Goal: Task Accomplishment & Management: Manage account settings

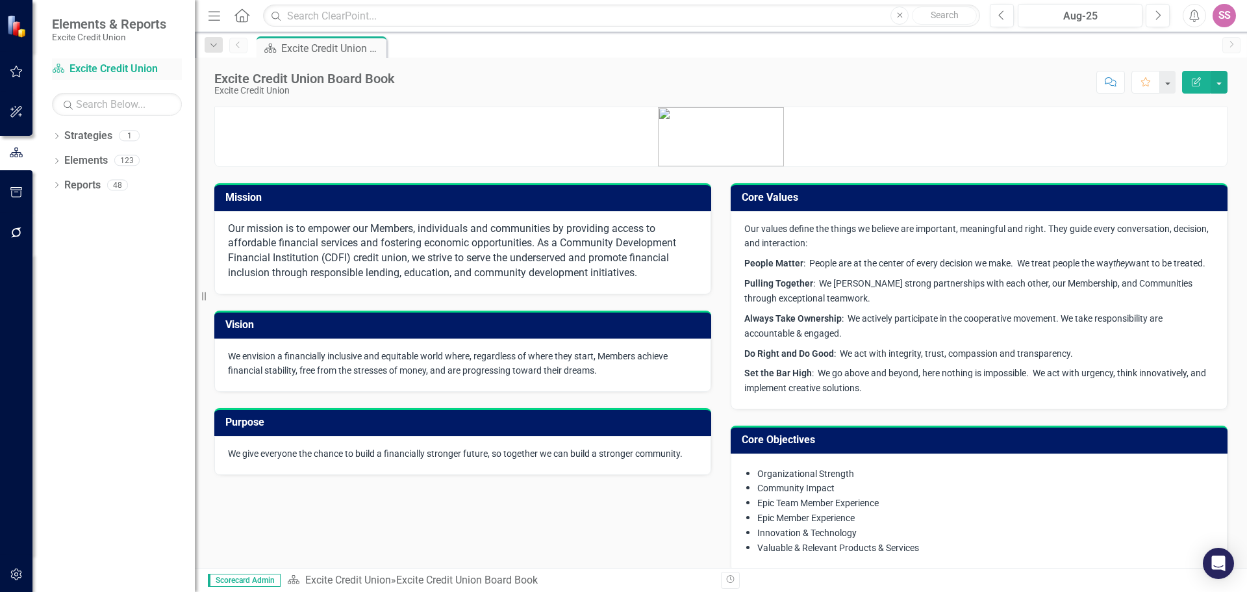
click at [79, 68] on link "Strategy Excite Credit Union" at bounding box center [117, 69] width 130 height 15
click at [8, 72] on button "button" at bounding box center [16, 71] width 29 height 27
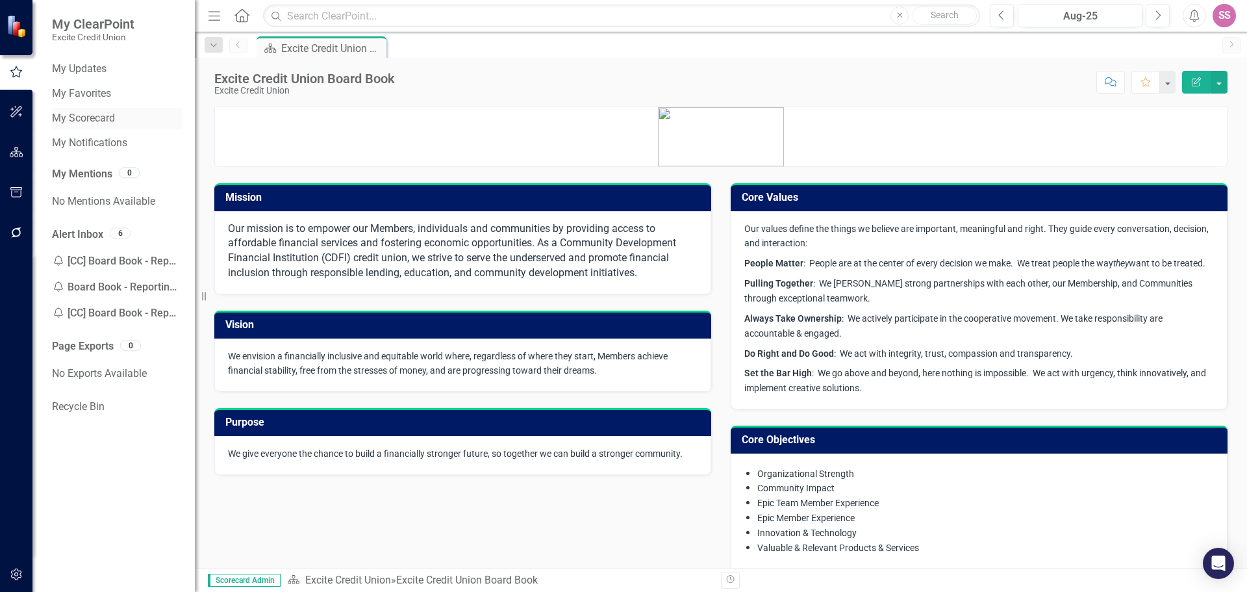
click at [110, 121] on link "My Scorecard" at bounding box center [117, 118] width 130 height 15
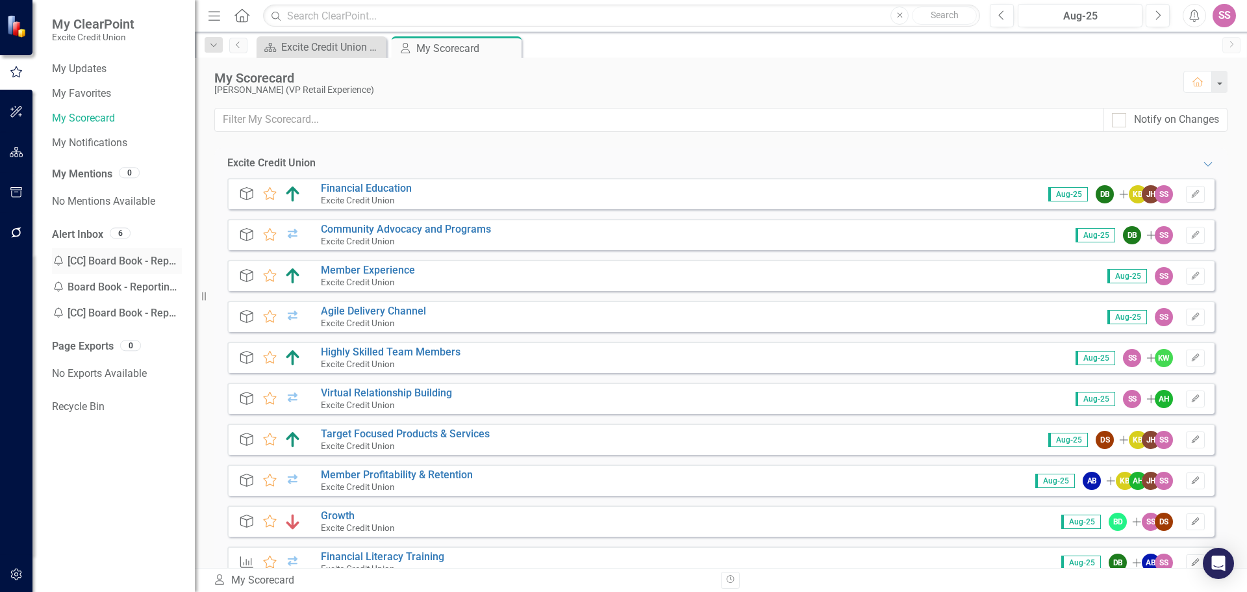
click at [112, 253] on div "Notification [CC] Board Book - Reporting Update Reminders Reminder" at bounding box center [117, 261] width 130 height 26
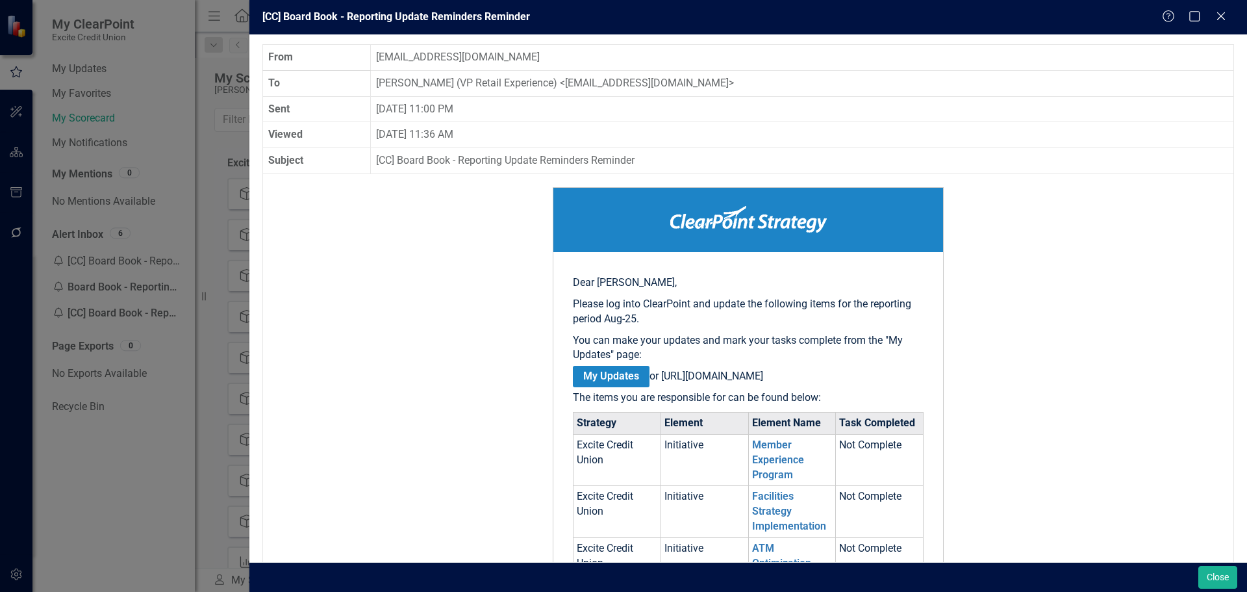
click at [97, 467] on div "[CC] Board Book - Reporting Update Reminders Reminder Help Maximize Close From …" at bounding box center [623, 296] width 1247 height 592
click at [1218, 25] on div "[CC] Board Book - Reporting Update Reminders Reminder Help Maximize Close" at bounding box center [748, 17] width 998 height 34
click at [1221, 16] on icon at bounding box center [1221, 16] width 10 height 10
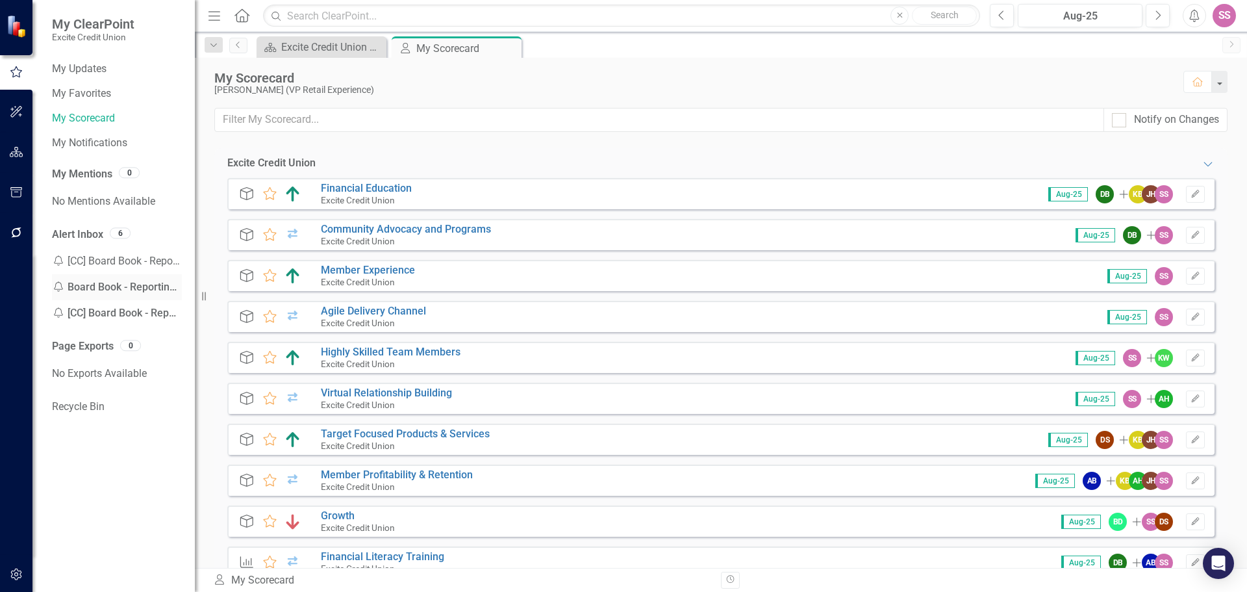
click at [144, 292] on div "Notification Board Book - Reporting Update Reminders Reminder" at bounding box center [117, 287] width 130 height 26
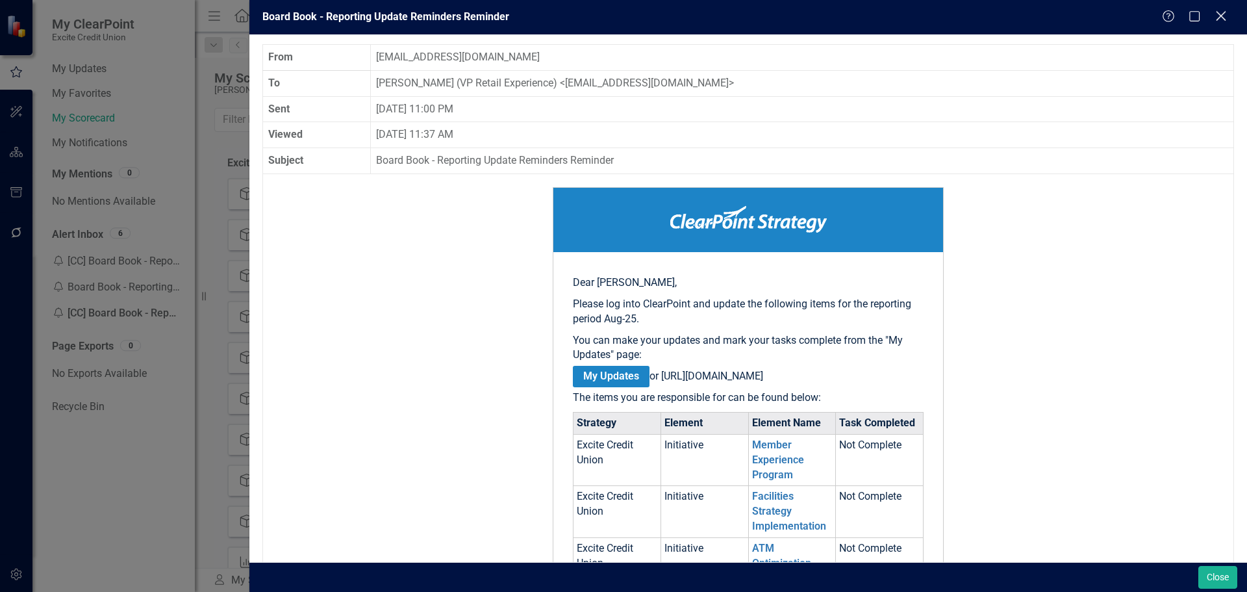
click at [1223, 12] on icon "Close" at bounding box center [1221, 16] width 16 height 12
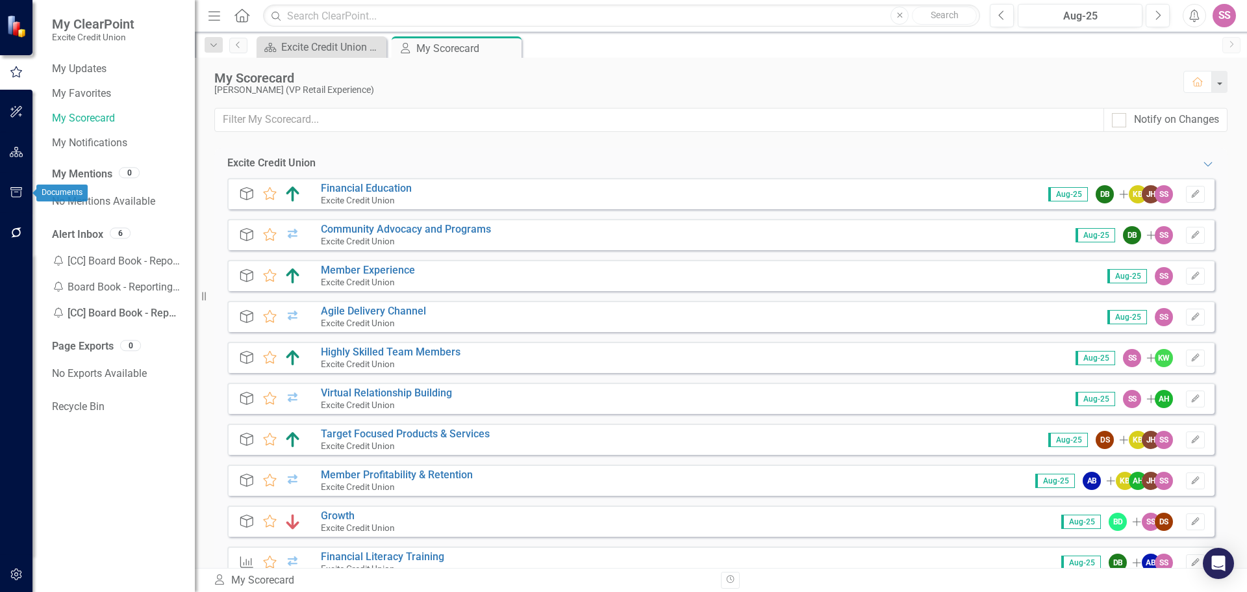
click at [11, 192] on icon "button" at bounding box center [16, 192] width 12 height 10
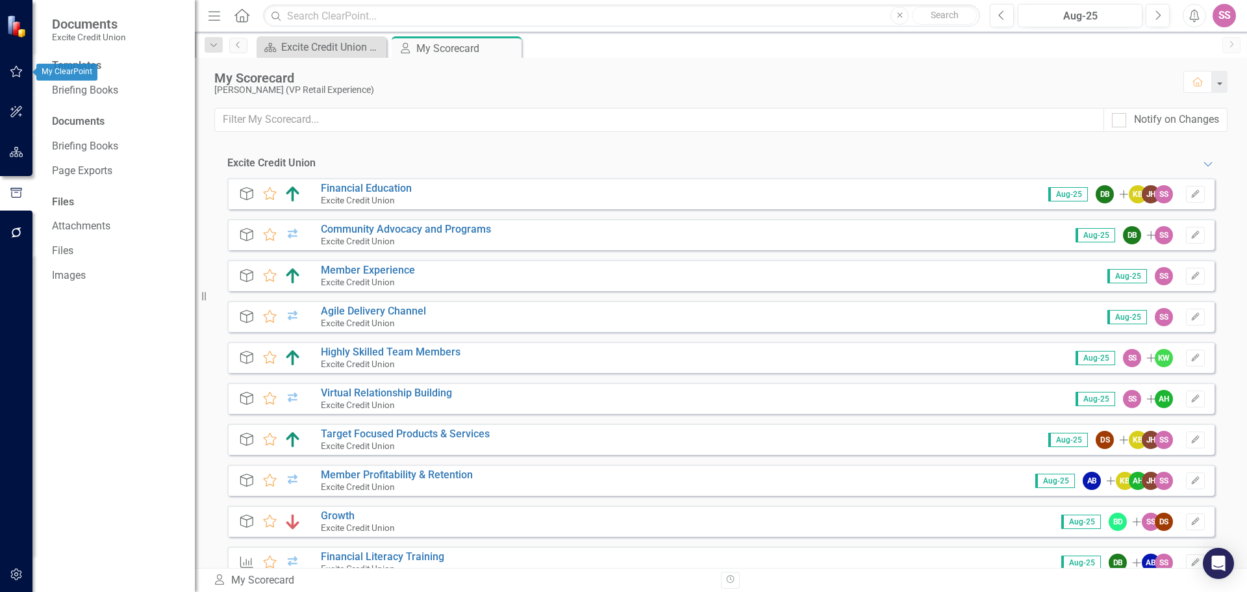
click at [16, 72] on icon "button" at bounding box center [17, 71] width 14 height 10
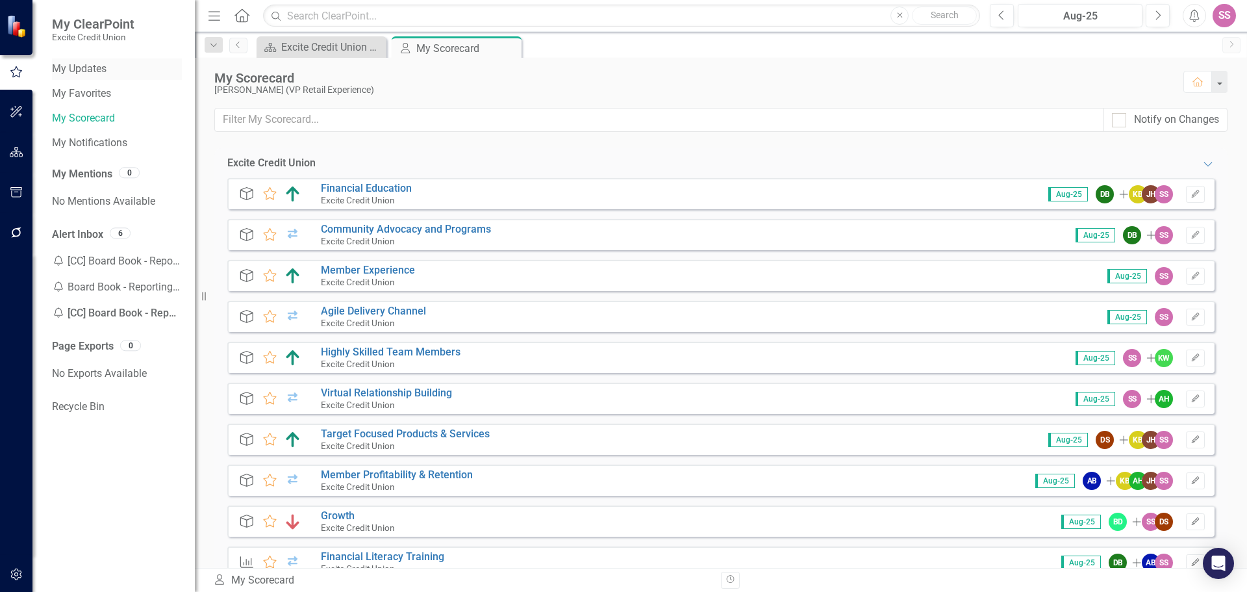
click at [79, 68] on link "My Updates" at bounding box center [117, 69] width 130 height 15
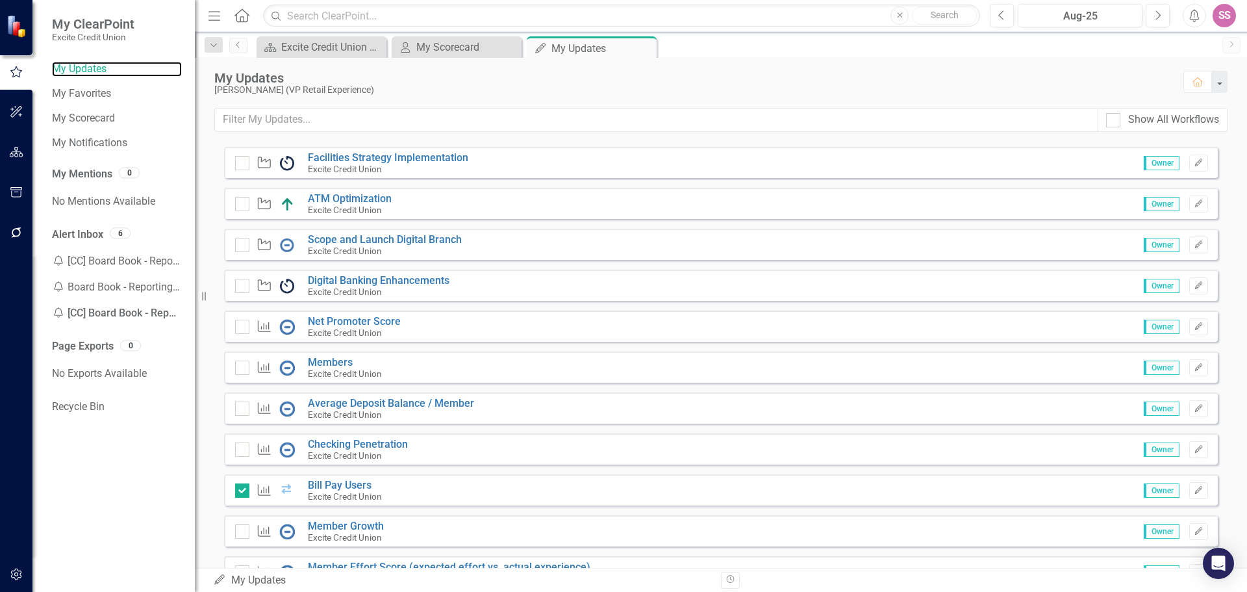
scroll to position [260, 0]
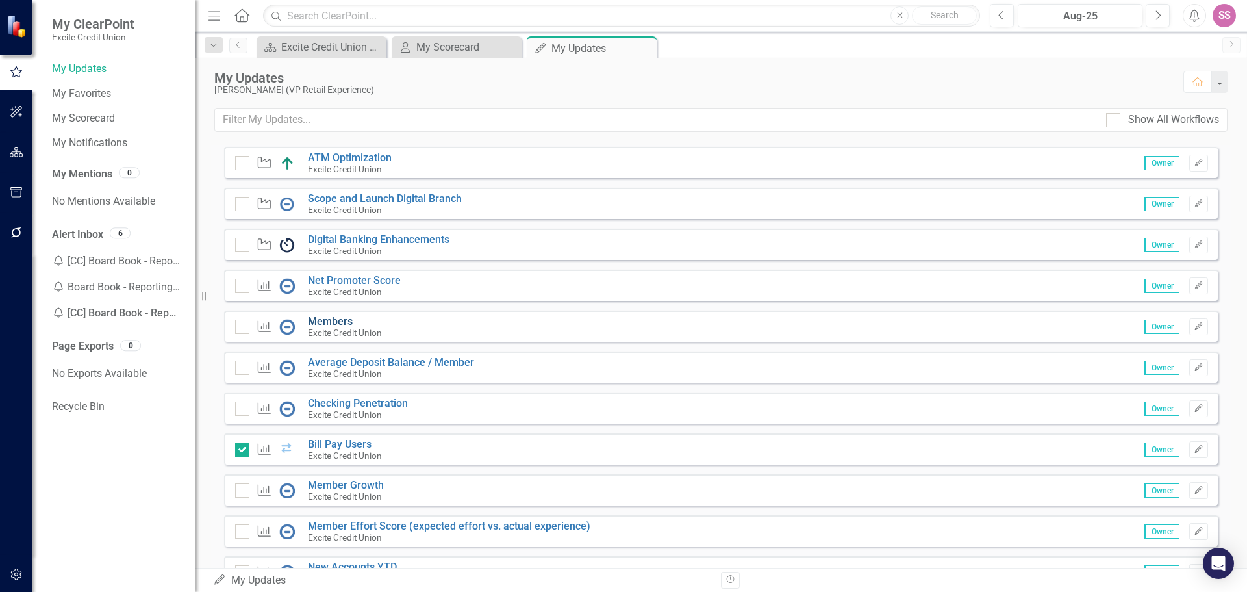
click at [329, 323] on link "Members" at bounding box center [330, 321] width 45 height 12
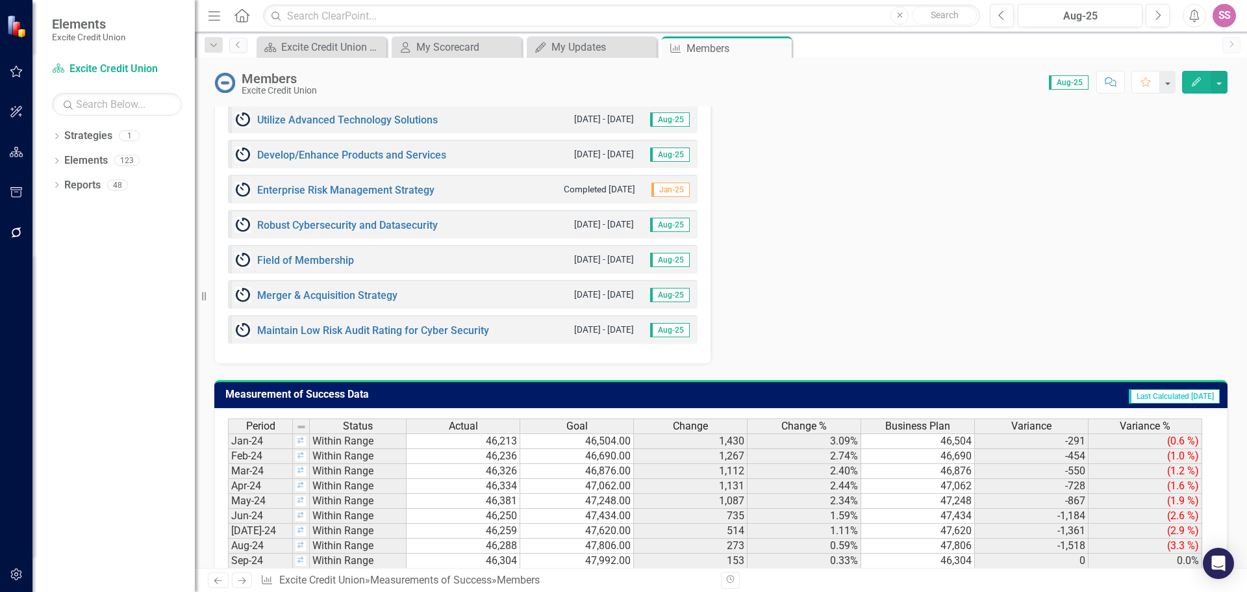
scroll to position [1247, 0]
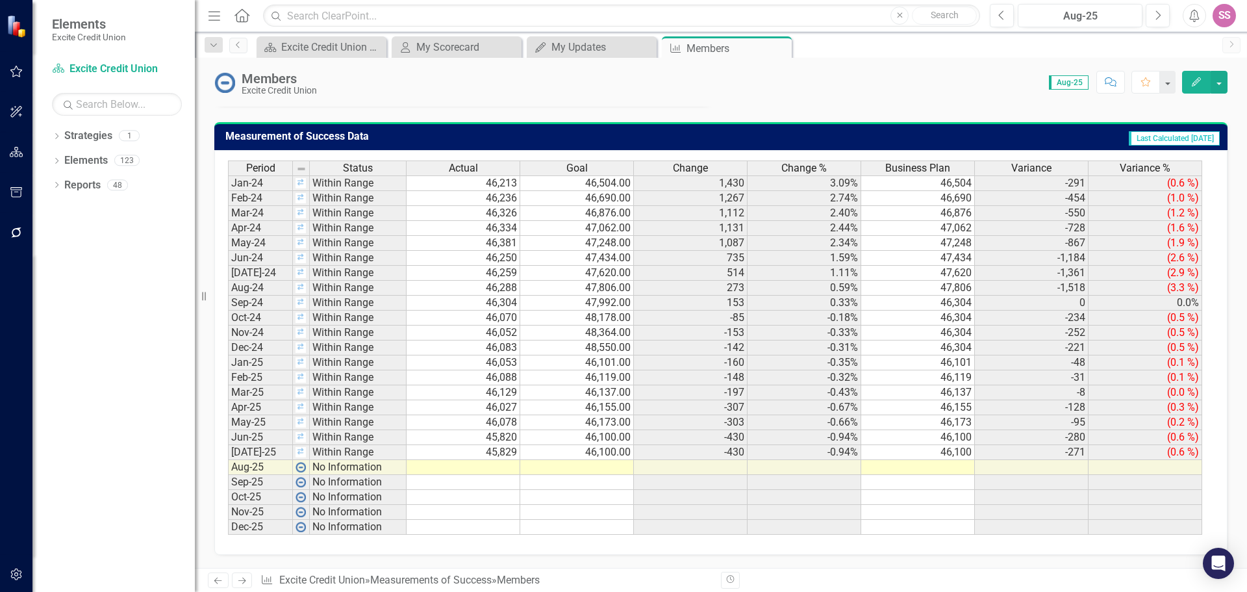
click at [501, 467] on td at bounding box center [464, 467] width 114 height 15
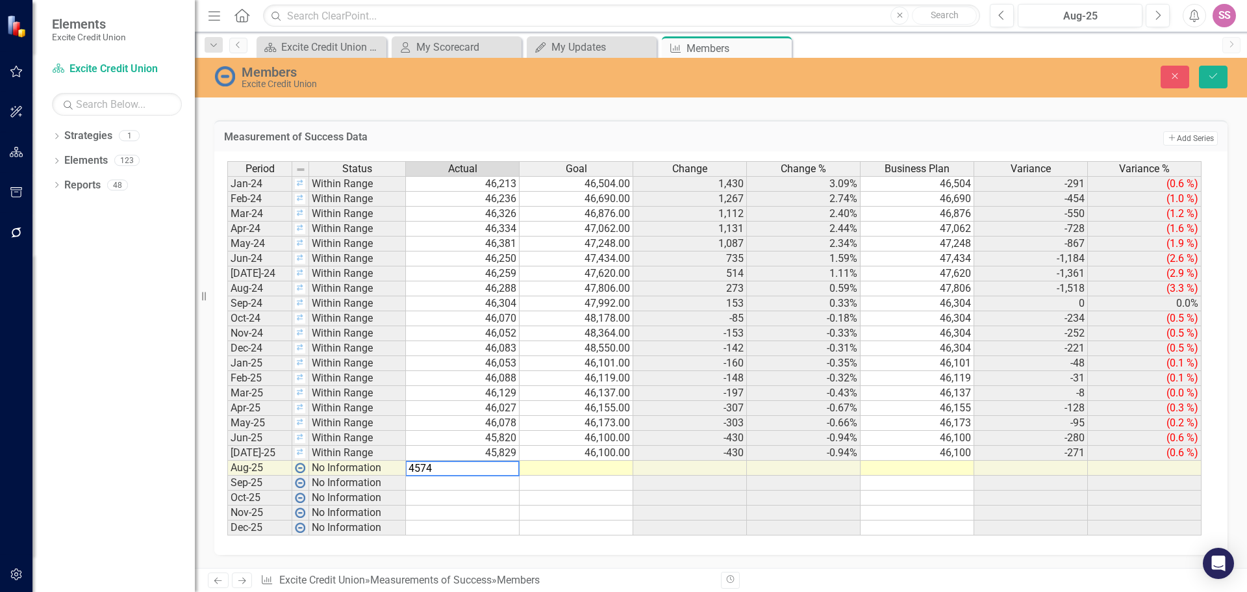
type textarea "45740"
click at [583, 473] on td at bounding box center [577, 467] width 114 height 15
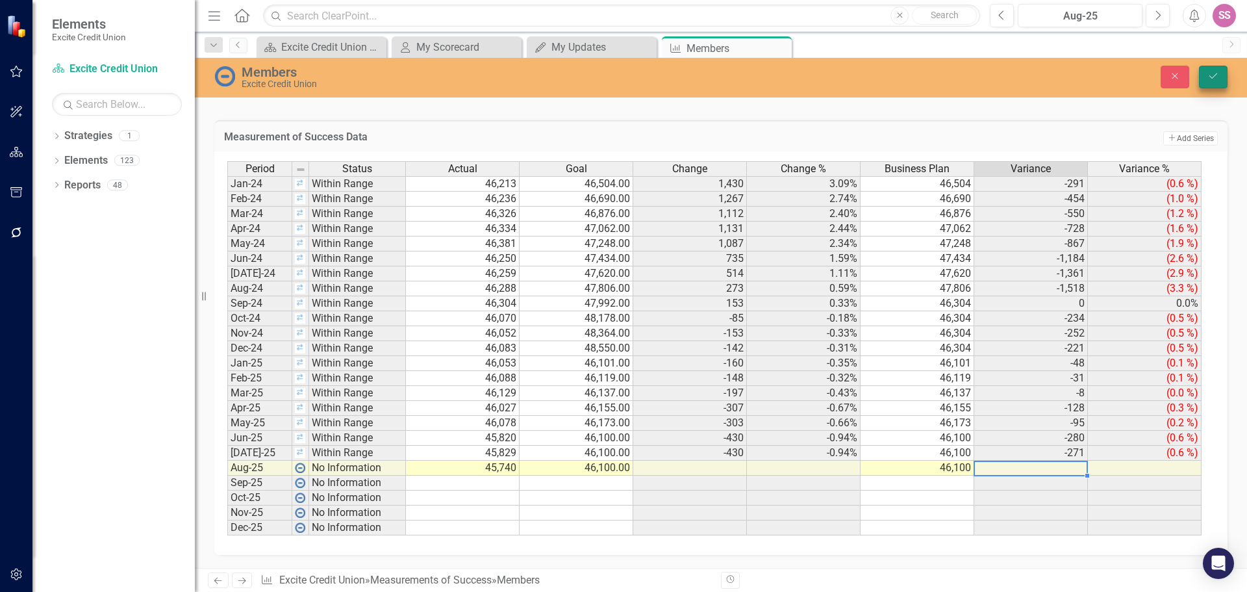
type textarea "46100"
drag, startPoint x: 1209, startPoint y: 78, endPoint x: 703, endPoint y: 478, distance: 645.0
click at [1209, 78] on icon "Save" at bounding box center [1213, 75] width 12 height 9
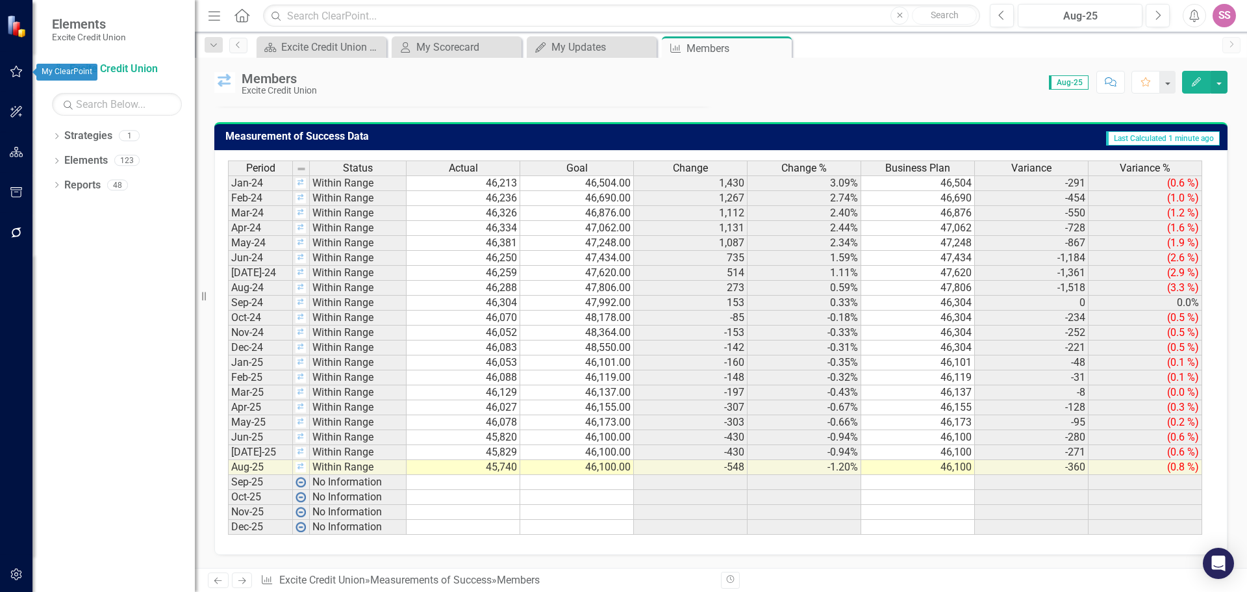
click at [8, 76] on button "button" at bounding box center [16, 71] width 29 height 27
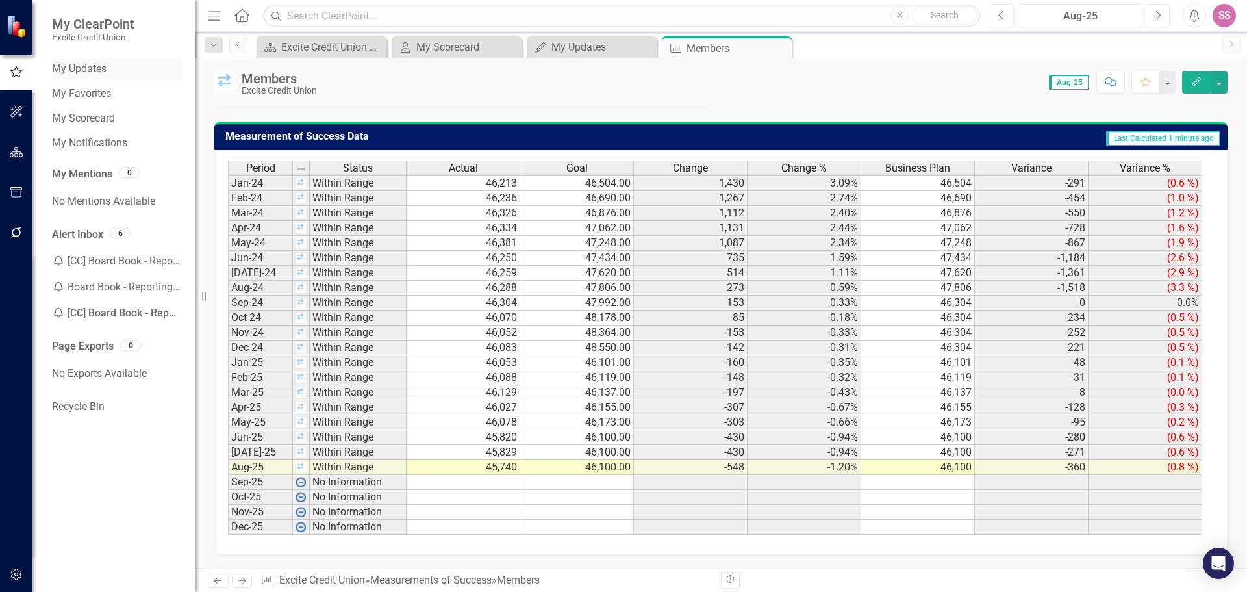
click at [92, 71] on link "My Updates" at bounding box center [117, 69] width 130 height 15
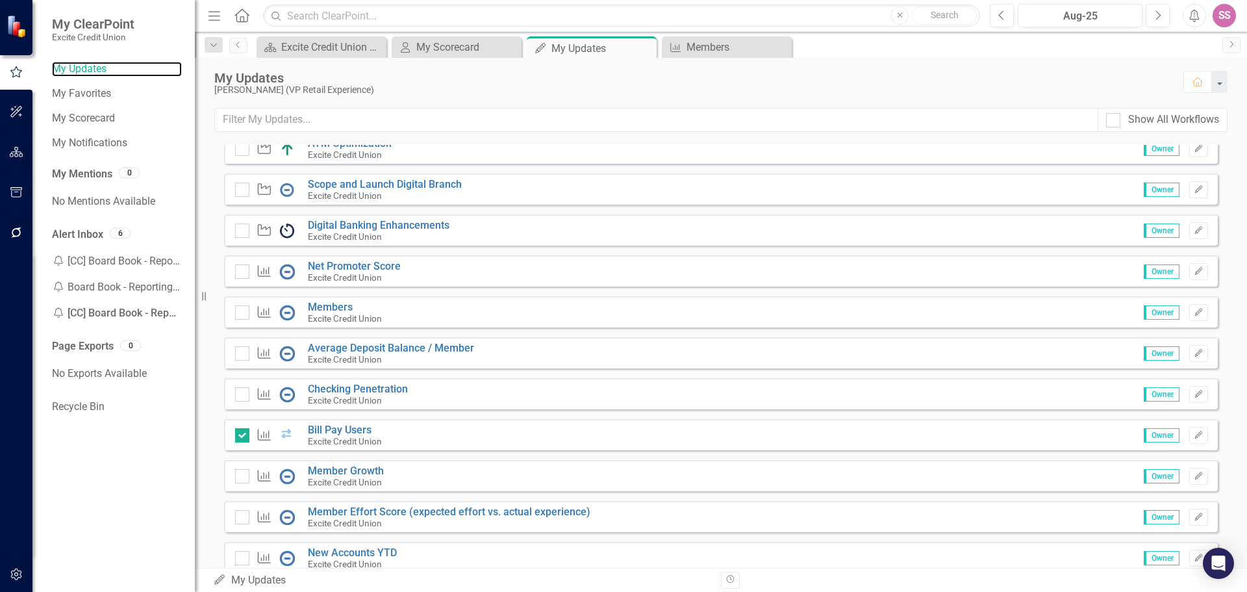
scroll to position [270, 0]
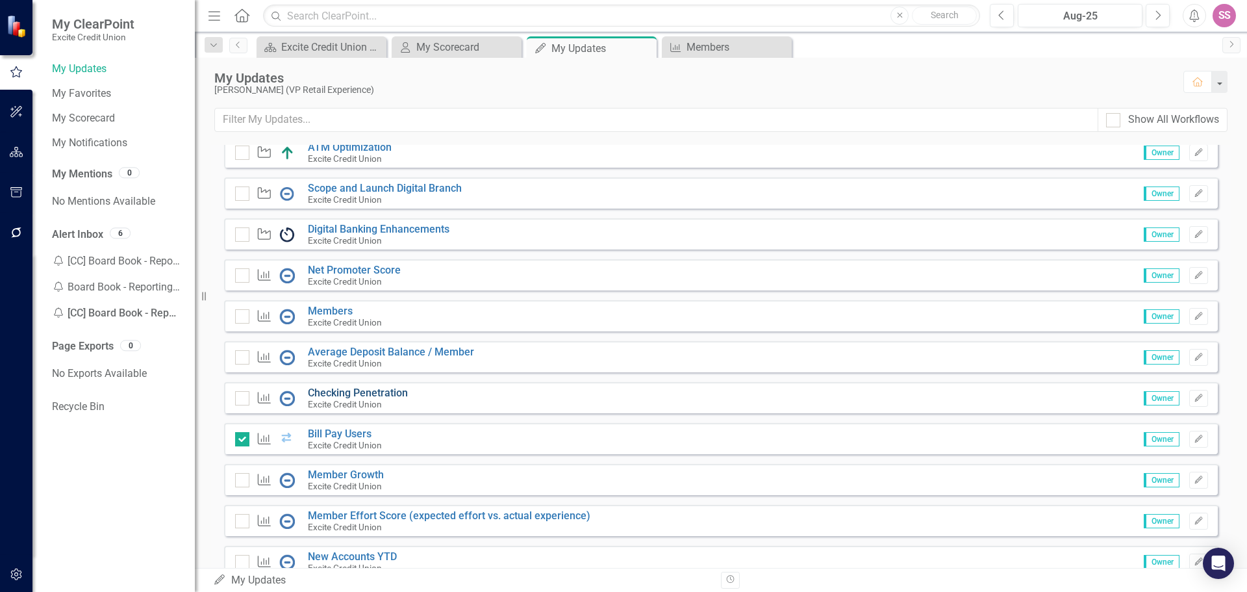
click at [344, 390] on link "Checking Penetration" at bounding box center [358, 392] width 100 height 12
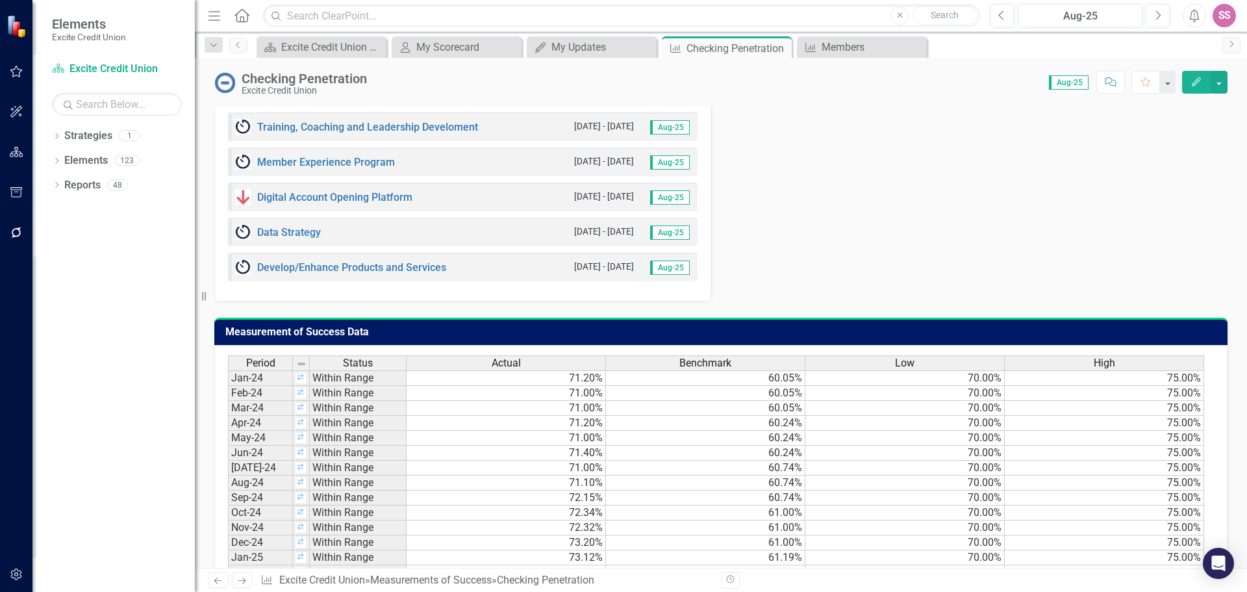
scroll to position [746, 0]
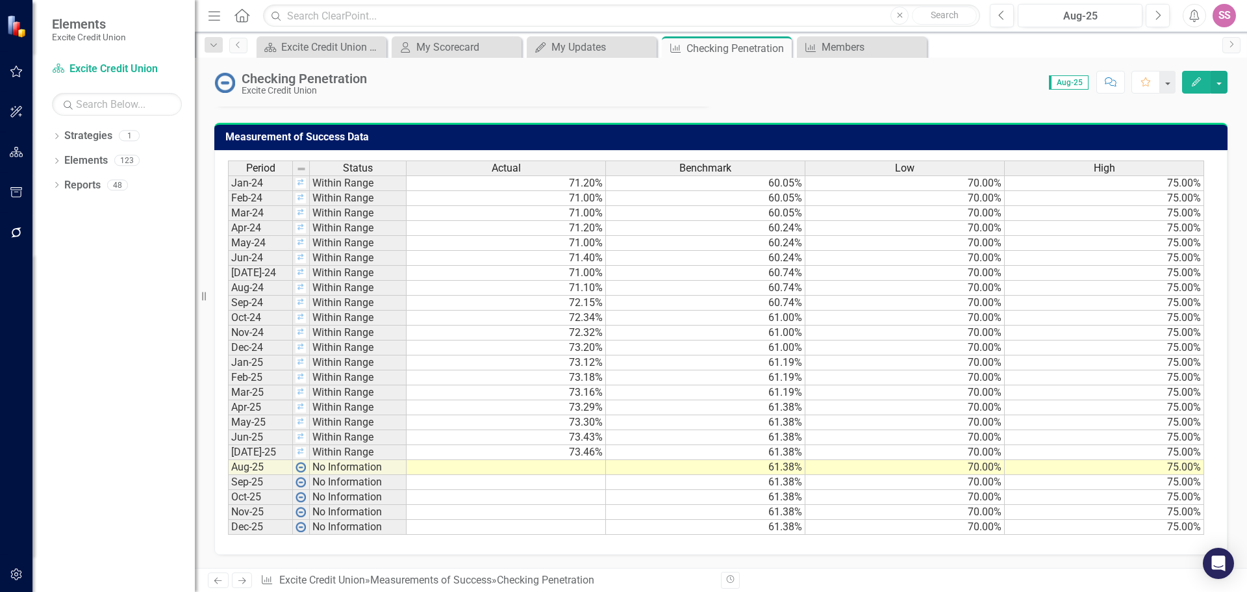
click at [7, 72] on button "button" at bounding box center [16, 71] width 29 height 27
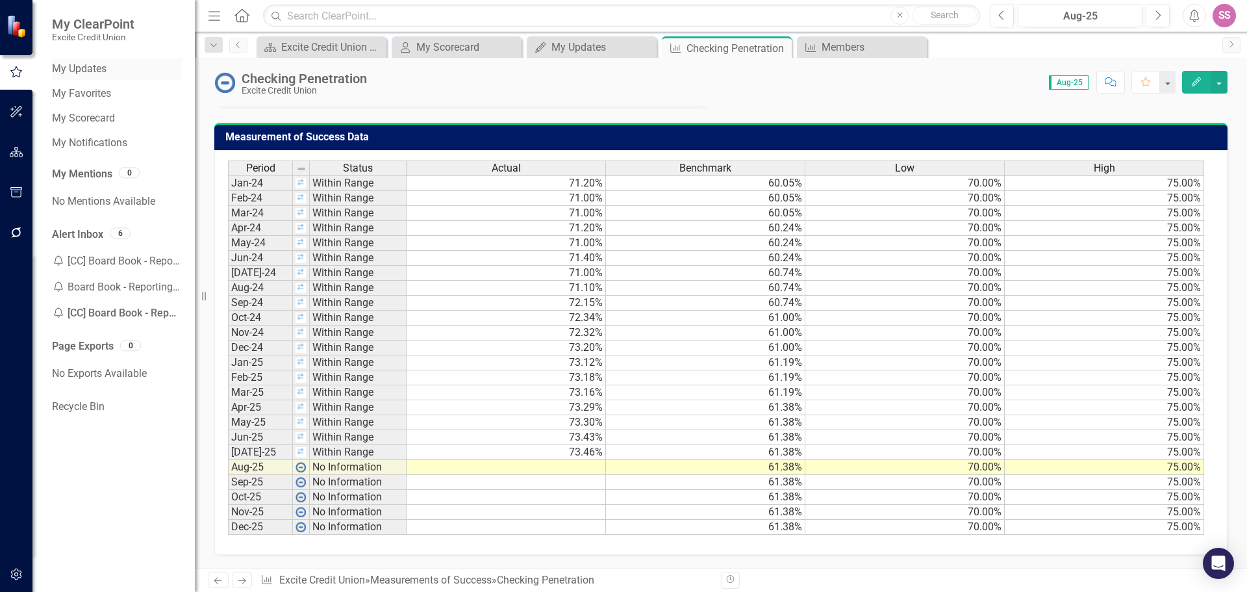
click at [86, 69] on link "My Updates" at bounding box center [117, 69] width 130 height 15
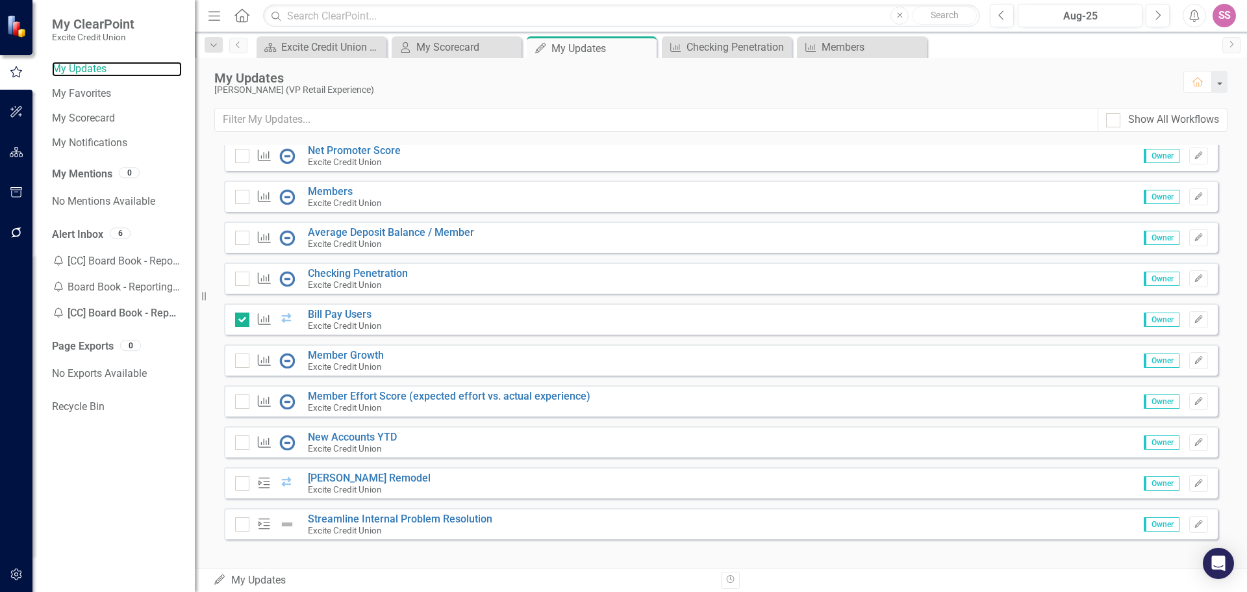
scroll to position [400, 0]
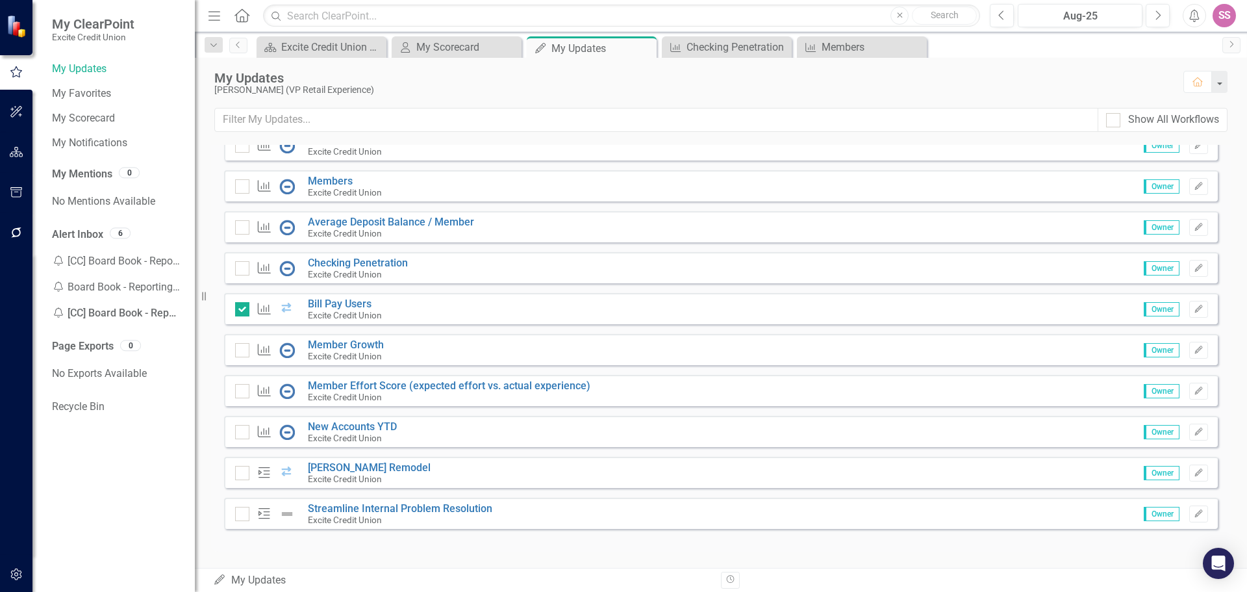
click at [338, 174] on div "Measurement of Success Members Excite Credit Union Owner Edit" at bounding box center [721, 185] width 994 height 31
click at [340, 183] on link "Members" at bounding box center [330, 181] width 45 height 12
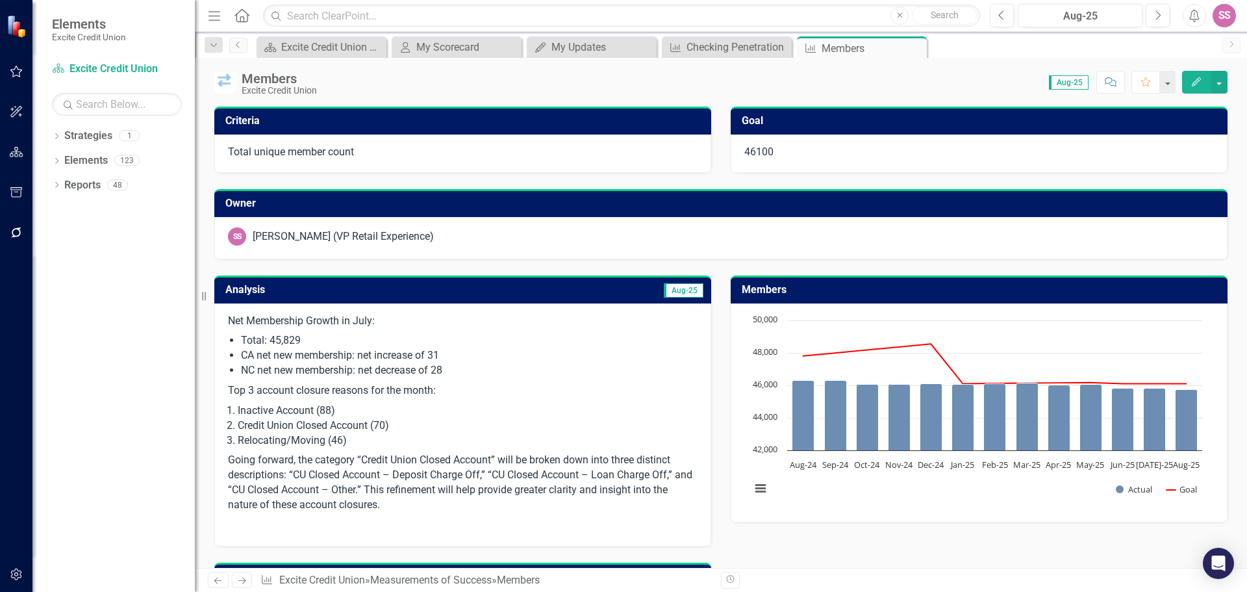
click at [609, 359] on li "CA net new membership: net increase of 31" at bounding box center [469, 355] width 457 height 15
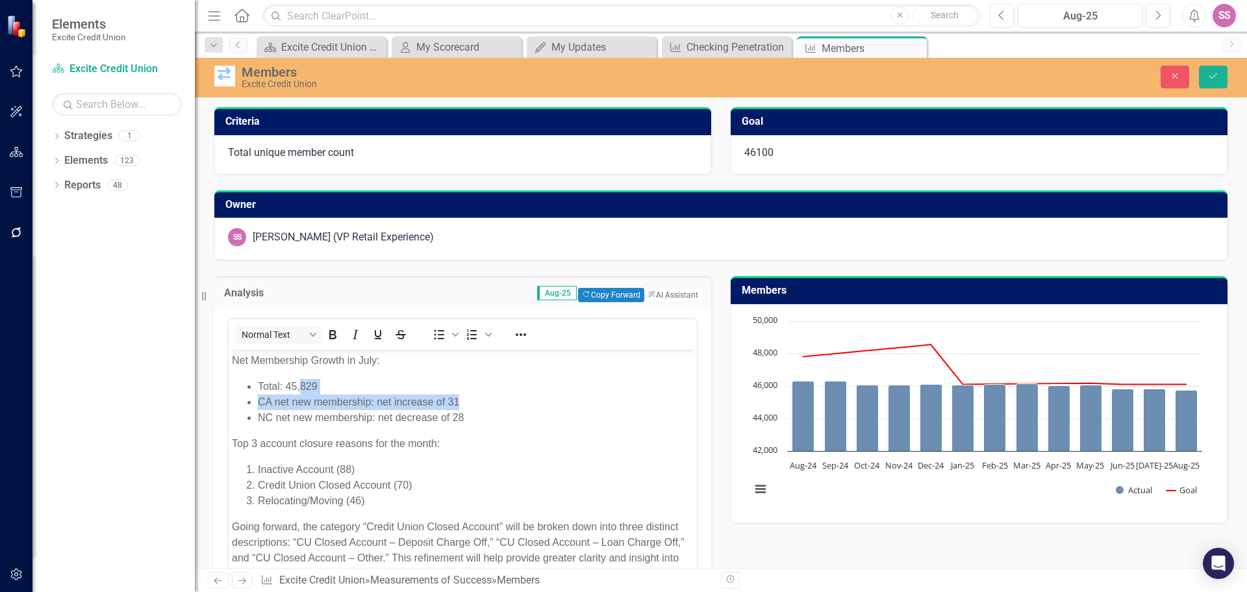
drag, startPoint x: 301, startPoint y: 383, endPoint x: 485, endPoint y: 397, distance: 183.8
click at [485, 397] on ul "Total: 45,829 CA net new membership: net increase of 31 NC net new membership: …" at bounding box center [463, 402] width 462 height 47
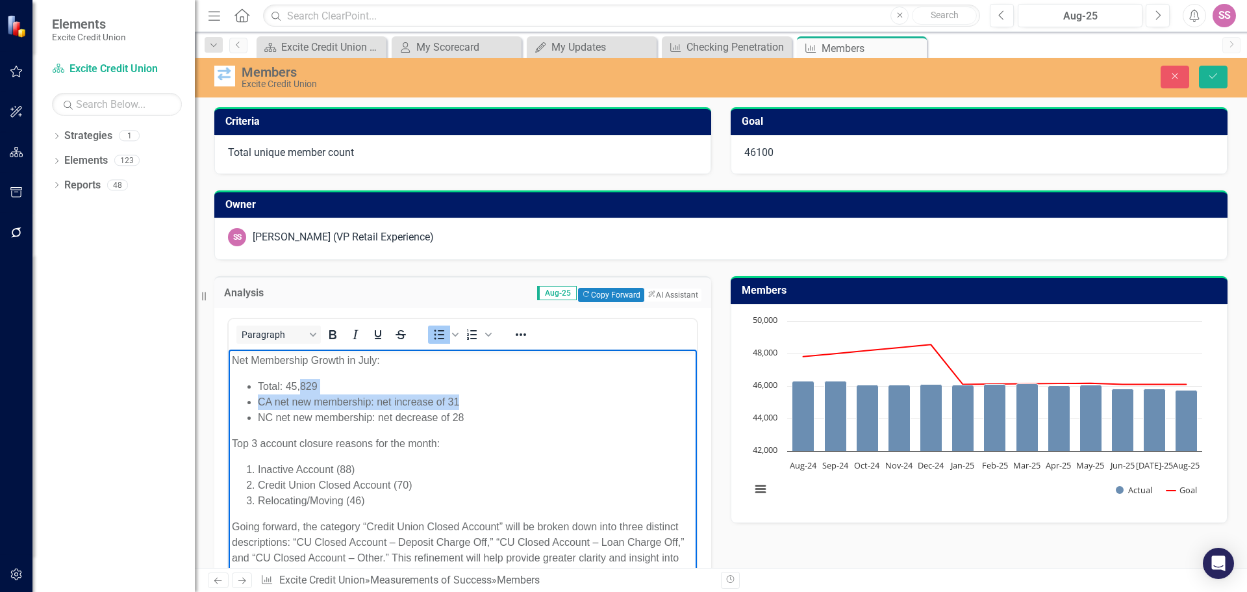
click at [360, 407] on li "CA net new membership: net increase of 31" at bounding box center [476, 402] width 436 height 16
click at [306, 383] on li "Total: 45,829" at bounding box center [476, 387] width 436 height 16
click at [573, 444] on p "Top 3 account closure reasons for the month:" at bounding box center [463, 444] width 462 height 16
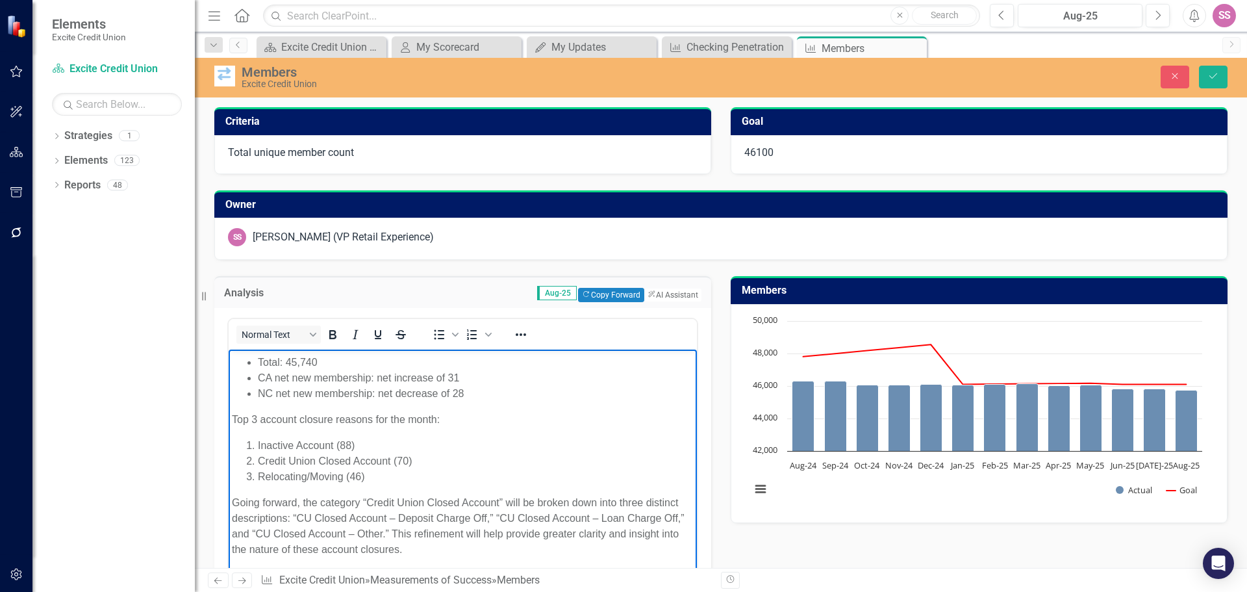
scroll to position [45, 0]
